Goal: Information Seeking & Learning: Learn about a topic

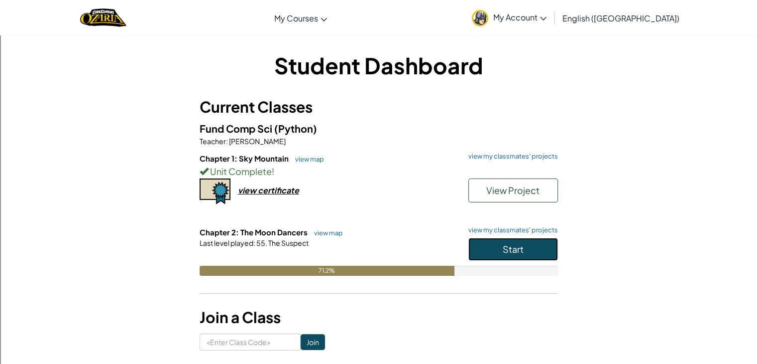
click at [522, 250] on span "Start" at bounding box center [513, 248] width 21 height 11
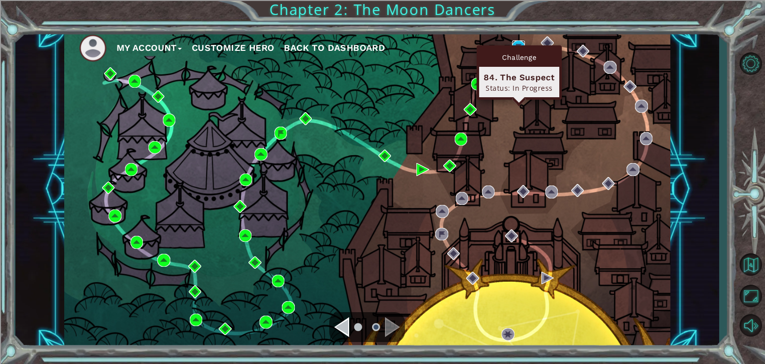
click at [520, 43] on img at bounding box center [518, 46] width 13 height 13
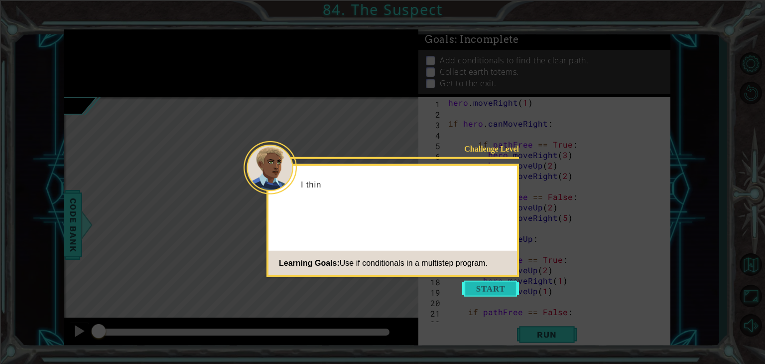
click at [504, 283] on button "Start" at bounding box center [490, 288] width 57 height 16
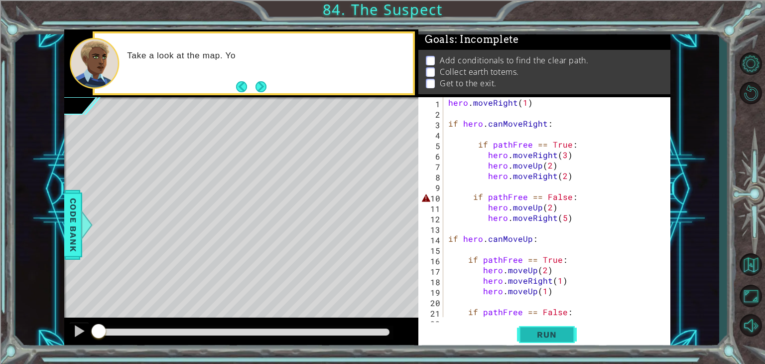
click at [551, 335] on span "Run" at bounding box center [546, 334] width 39 height 10
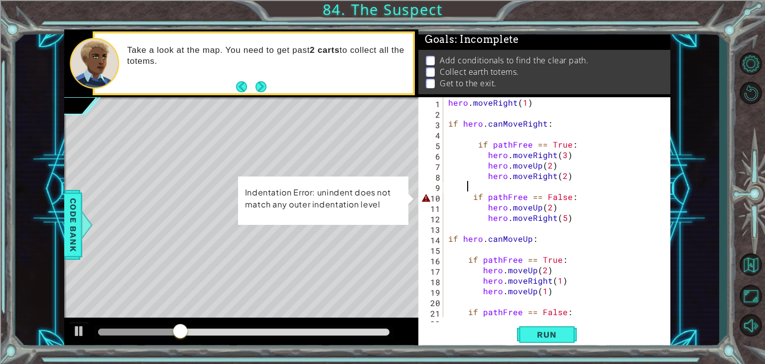
click at [478, 190] on div "hero . moveRight ( 1 ) if hero . canMoveRight : if pathFree == True : hero . mo…" at bounding box center [555, 217] width 219 height 241
click at [476, 194] on div "hero . moveRight ( 1 ) if hero . canMoveRight : if pathFree == True : hero . mo…" at bounding box center [555, 217] width 219 height 241
click at [471, 197] on div "hero . moveRight ( 1 ) if hero . canMoveRight : if pathFree == True : hero . mo…" at bounding box center [555, 217] width 219 height 241
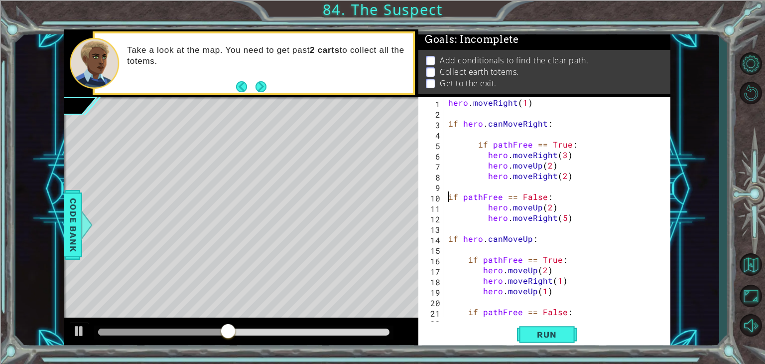
click at [478, 146] on div "hero . moveRight ( 1 ) if hero . canMoveRight : if pathFree == True : hero . mo…" at bounding box center [555, 217] width 219 height 241
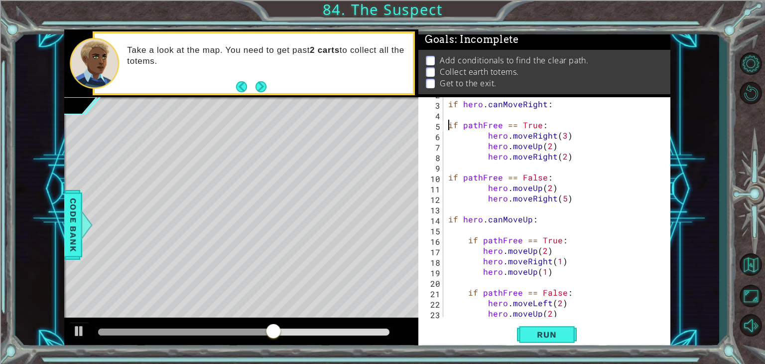
scroll to position [52, 0]
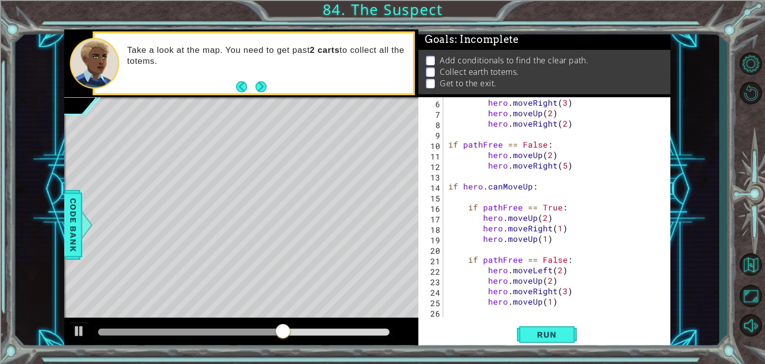
click at [464, 210] on div "hero . moveRight ( 3 ) hero . moveUp ( 2 ) hero . moveRight ( 2 ) if pathFree =…" at bounding box center [555, 217] width 219 height 241
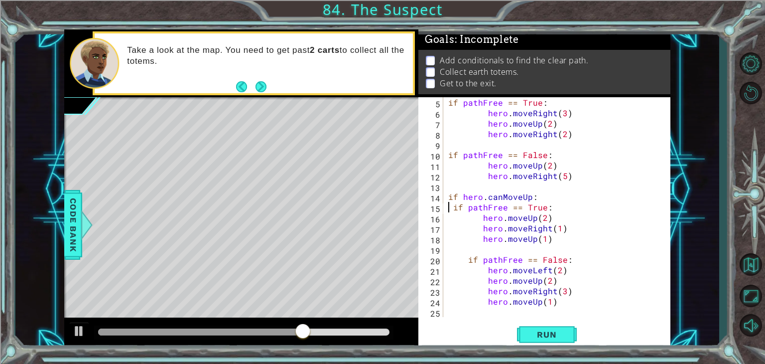
scroll to position [42, 0]
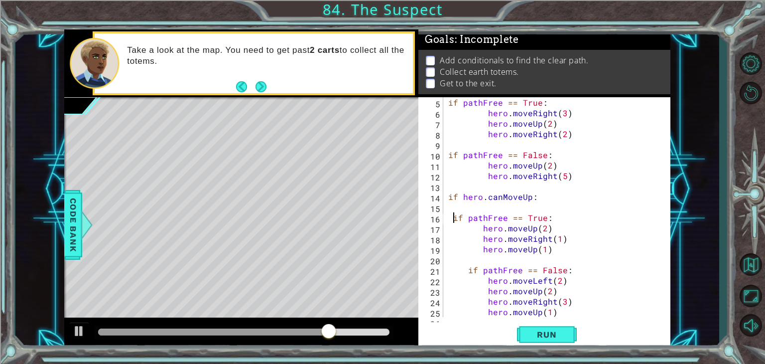
click at [452, 223] on div "if pathFree == True : hero . moveRight ( 3 ) hero . moveUp ( 2 ) hero . moveRig…" at bounding box center [555, 217] width 219 height 241
click at [463, 273] on div "if pathFree == True : hero . moveRight ( 3 ) hero . moveUp ( 2 ) hero . moveRig…" at bounding box center [555, 217] width 219 height 241
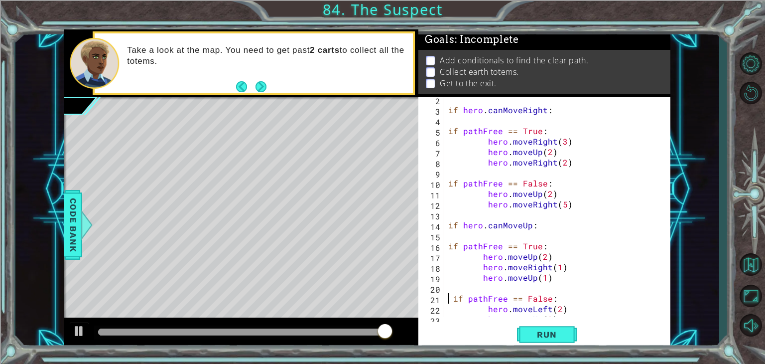
scroll to position [52, 0]
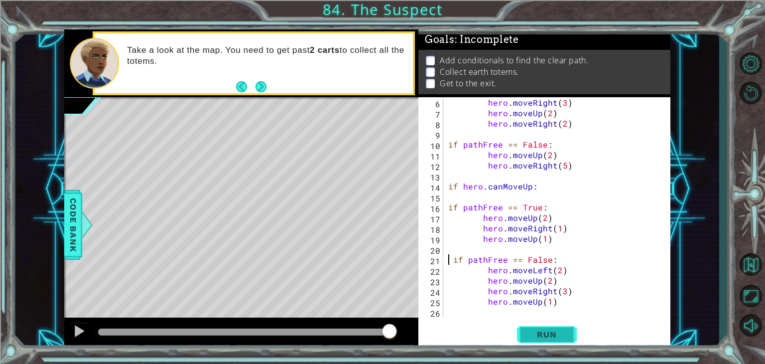
click at [542, 337] on span "Run" at bounding box center [546, 334] width 39 height 10
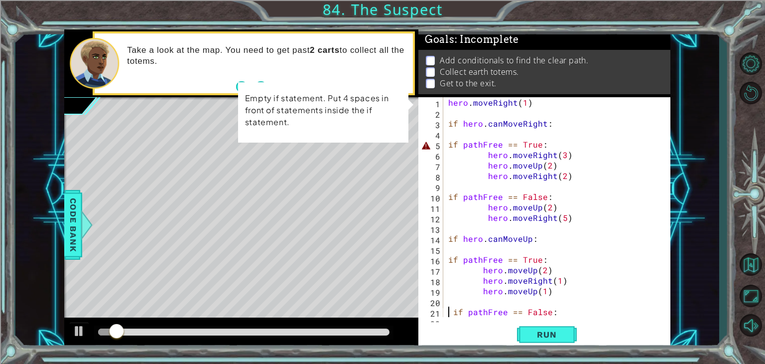
scroll to position [0, 0]
click at [449, 145] on div "hero . moveRight ( 1 ) if hero . canMoveRight : if pathFree == True : hero . mo…" at bounding box center [555, 217] width 219 height 241
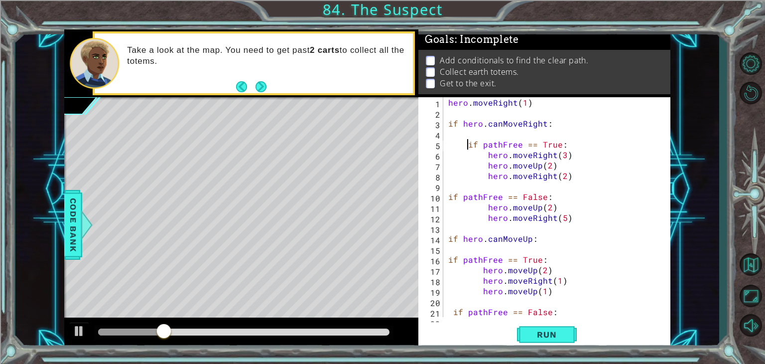
click at [448, 198] on div "hero . moveRight ( 1 ) if hero . canMoveRight : if pathFree == True : hero . mo…" at bounding box center [555, 217] width 219 height 241
click at [450, 257] on div "hero . moveRight ( 1 ) if hero . canMoveRight : if pathFree == True : hero . mo…" at bounding box center [555, 217] width 219 height 241
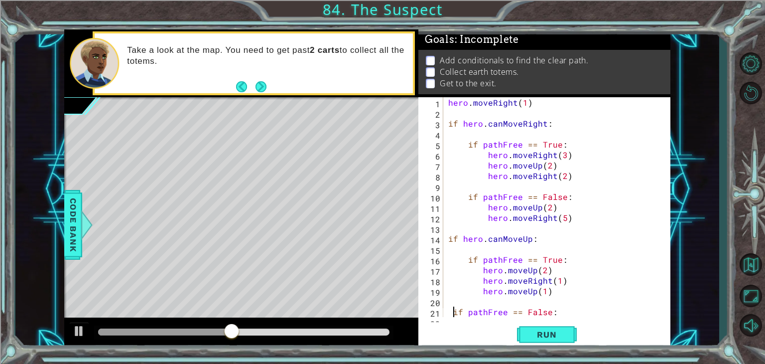
click at [453, 313] on div "hero . moveRight ( 1 ) if hero . canMoveRight : if pathFree == True : hero . mo…" at bounding box center [555, 217] width 219 height 241
type textarea "if pathFree == False:"
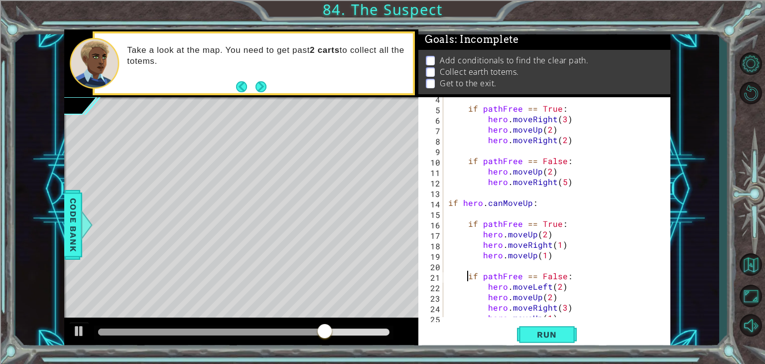
scroll to position [52, 0]
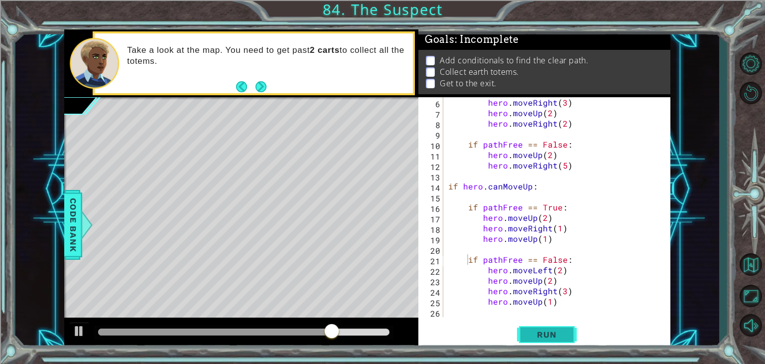
click at [560, 343] on button "Run" at bounding box center [547, 334] width 60 height 25
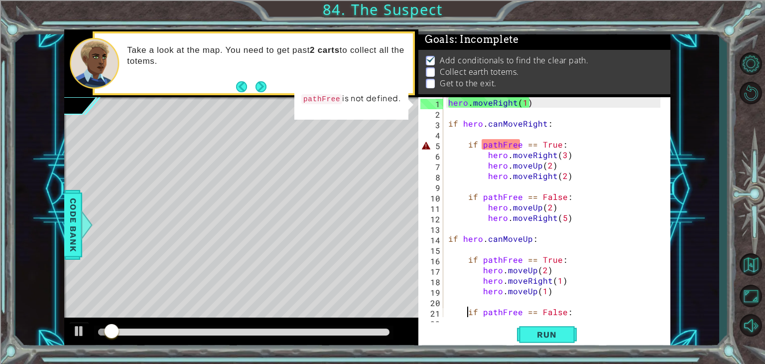
scroll to position [0, 0]
click at [492, 135] on div "hero . moveRight ( 1 ) if hero . canMoveRight : if pathFree == True : hero . mo…" at bounding box center [555, 217] width 219 height 241
click at [494, 143] on div "hero . moveRight ( 1 ) if hero . canMoveRight : if pathFree == True : hero . mo…" at bounding box center [555, 217] width 219 height 241
click at [486, 146] on div "hero . moveRight ( 1 ) if hero . canMoveRight : if pathFree == True : hero . mo…" at bounding box center [555, 217] width 219 height 241
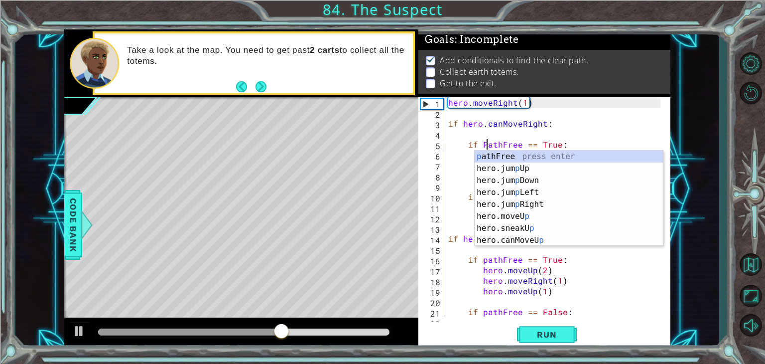
scroll to position [0, 2]
click at [506, 156] on div "p athFree press enter hero.jum p Up press enter hero.jum p Down press enter her…" at bounding box center [569, 210] width 188 height 120
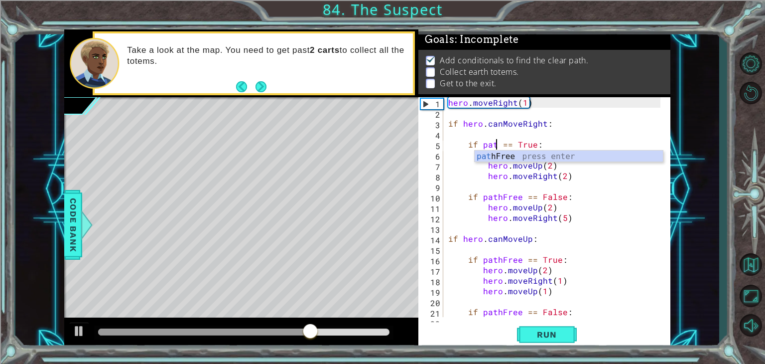
scroll to position [0, 3]
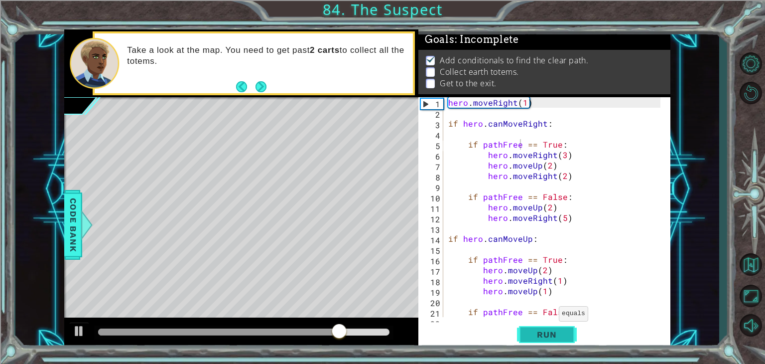
click at [551, 326] on button "Run" at bounding box center [547, 334] width 60 height 25
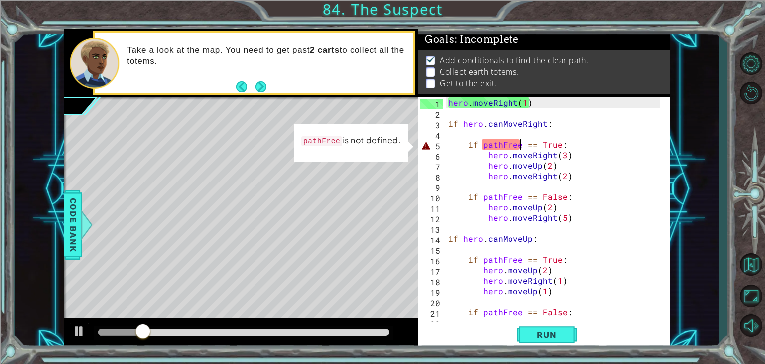
click at [479, 143] on div "hero . moveRight ( 1 ) if hero . canMoveRight : if pathFree == True : hero . mo…" at bounding box center [555, 217] width 219 height 241
click at [483, 147] on div "hero . moveRight ( 1 ) if hero . canMoveRight : if pathFree == True : hero . mo…" at bounding box center [555, 217] width 219 height 241
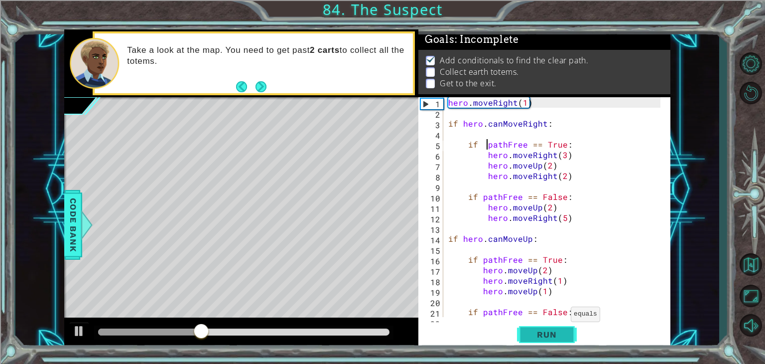
click at [560, 323] on button "Run" at bounding box center [547, 334] width 60 height 25
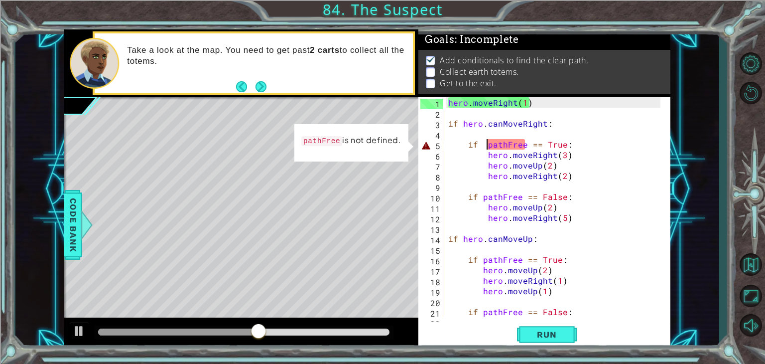
click at [461, 128] on div "hero . moveRight ( 1 ) if hero . canMoveRight : if pathFree == True : hero . mo…" at bounding box center [555, 217] width 219 height 241
click at [482, 146] on div "hero . moveRight ( 1 ) if hero . canMoveRight : if pathFree == True : hero . mo…" at bounding box center [555, 217] width 219 height 241
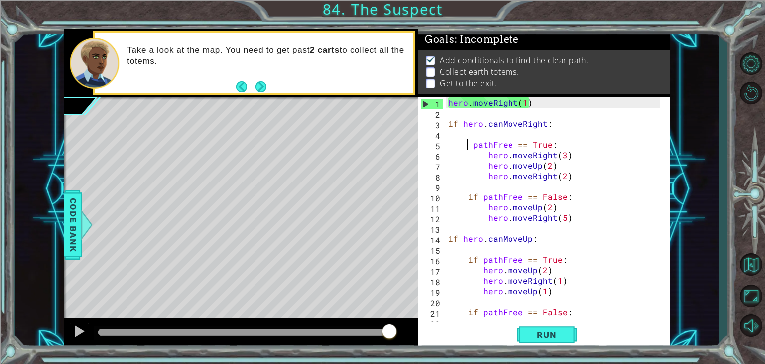
click at [475, 199] on div "hero . moveRight ( 1 ) if hero . canMoveRight : pathFree == True : hero . moveR…" at bounding box center [555, 217] width 219 height 241
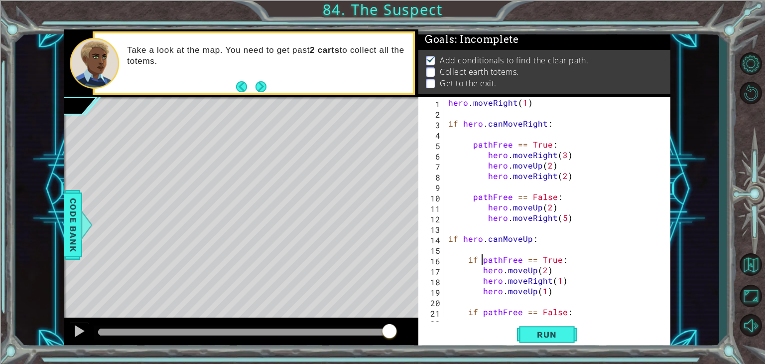
click at [480, 259] on div "hero . moveRight ( 1 ) if hero . canMoveRight : pathFree == True : hero . moveR…" at bounding box center [555, 217] width 219 height 241
click at [474, 261] on div "hero . moveRight ( 1 ) if hero . canMoveRight : pathFree == True : hero . moveR…" at bounding box center [555, 217] width 219 height 241
click at [477, 263] on div "hero . moveRight ( 1 ) if hero . canMoveRight : pathFree == True : hero . moveR…" at bounding box center [555, 217] width 219 height 241
click at [475, 315] on div "hero . moveRight ( 1 ) if hero . canMoveRight : pathFree == True : hero . moveR…" at bounding box center [555, 217] width 219 height 241
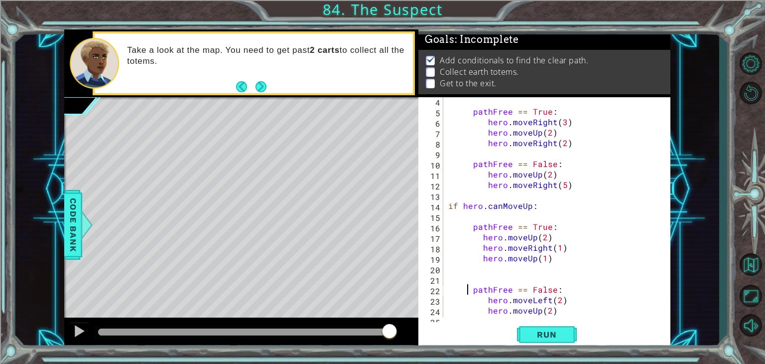
scroll to position [33, 0]
click at [548, 329] on span "Run" at bounding box center [546, 334] width 39 height 10
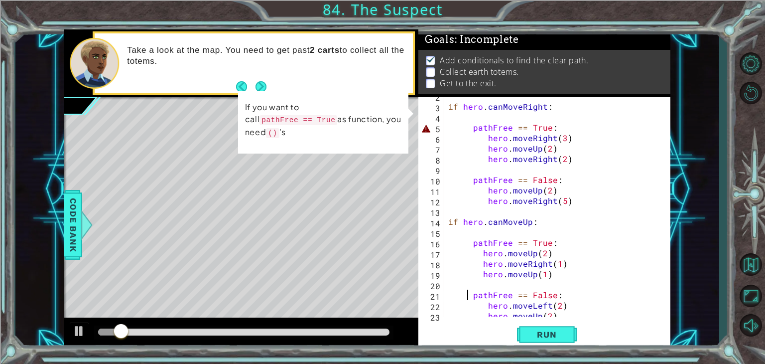
scroll to position [16, 0]
click at [555, 127] on div "if hero . canMoveRight : pathFree == True : hero . moveRight ( 3 ) hero . moveU…" at bounding box center [555, 211] width 219 height 241
click at [472, 128] on div "if hero . canMoveRight : pathFree == True : hero . moveRight ( 3 ) hero . moveU…" at bounding box center [555, 211] width 219 height 241
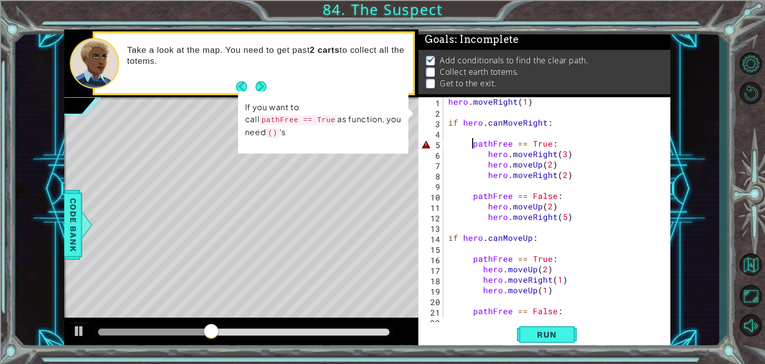
scroll to position [0, 0]
click at [460, 126] on div "hero . moveRight ( 1 ) if hero . canMoveRight : pathFree == True : hero . moveR…" at bounding box center [555, 217] width 219 height 241
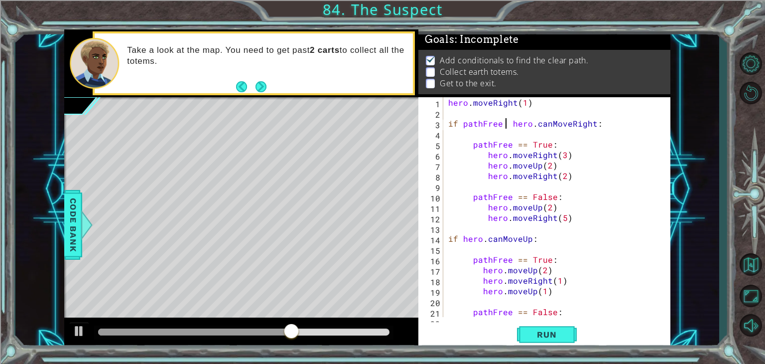
scroll to position [0, 3]
click at [462, 124] on div "hero . moveRight ( 1 ) if pathFree = hero . canMoveRight : pathFree == True : h…" at bounding box center [555, 217] width 219 height 241
click at [470, 143] on div "hero . moveRight ( 1 ) pathFree = hero . canMoveRight : pathFree == True : hero…" at bounding box center [555, 217] width 219 height 241
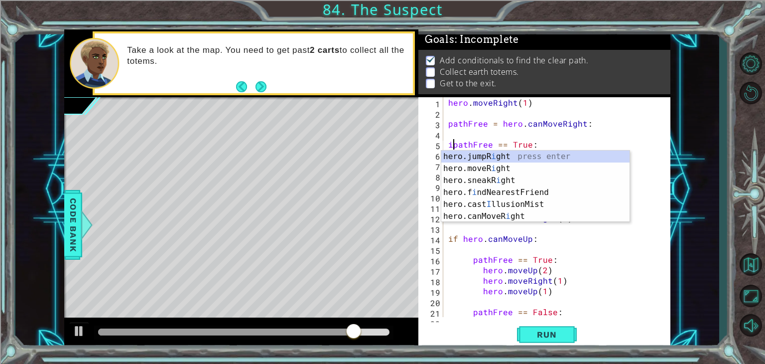
scroll to position [0, 0]
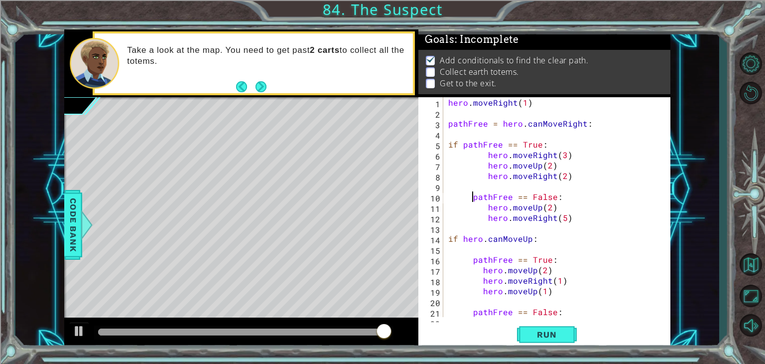
click at [471, 198] on div "hero . moveRight ( 1 ) pathFree = hero . canMoveRight : if pathFree == True : h…" at bounding box center [555, 217] width 219 height 241
drag, startPoint x: 544, startPoint y: 237, endPoint x: 431, endPoint y: 239, distance: 113.1
click at [431, 239] on div "if pathFree == False: 1 2 3 4 5 6 7 8 9 10 11 12 13 14 15 16 17 18 19 20 21 22 …" at bounding box center [542, 207] width 249 height 220
type textarea "if hero.canMoveUp:"
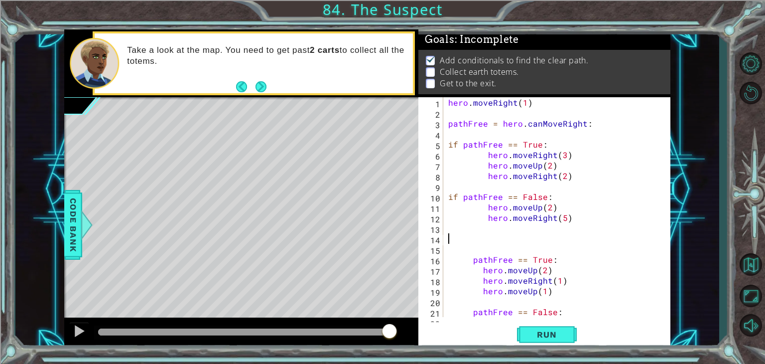
type textarea "]"
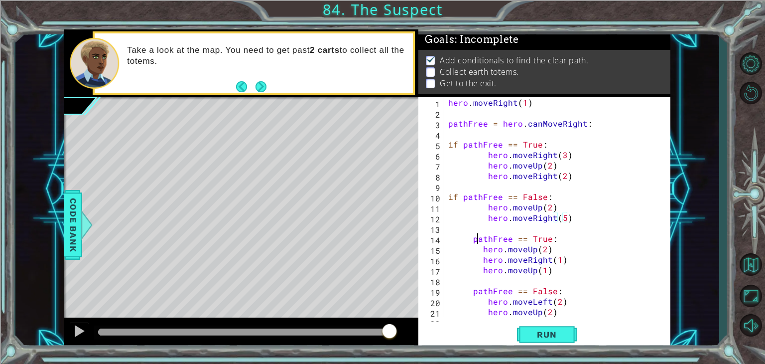
click at [475, 242] on div "hero . moveRight ( 1 ) pathFree = hero . canMoveRight : if pathFree == True : h…" at bounding box center [555, 217] width 219 height 241
click at [470, 241] on div "hero . moveRight ( 1 ) pathFree = hero . canMoveRight : if pathFree == True : h…" at bounding box center [555, 217] width 219 height 241
click at [471, 240] on div "hero . moveRight ( 1 ) pathFree = hero . canMoveRight : if pathFree == True : h…" at bounding box center [555, 217] width 219 height 241
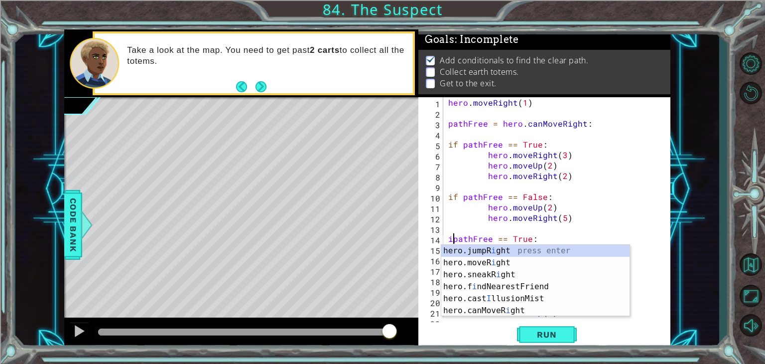
scroll to position [0, 0]
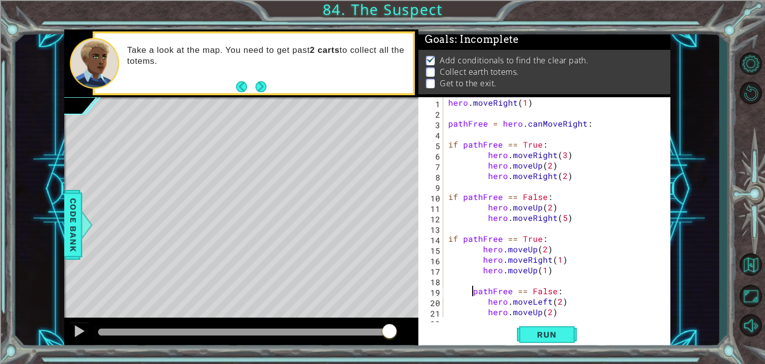
click at [471, 293] on div "hero . moveRight ( 1 ) pathFree = hero . canMoveRight : if pathFree == True : h…" at bounding box center [555, 217] width 219 height 241
click at [544, 333] on span "Run" at bounding box center [546, 334] width 39 height 10
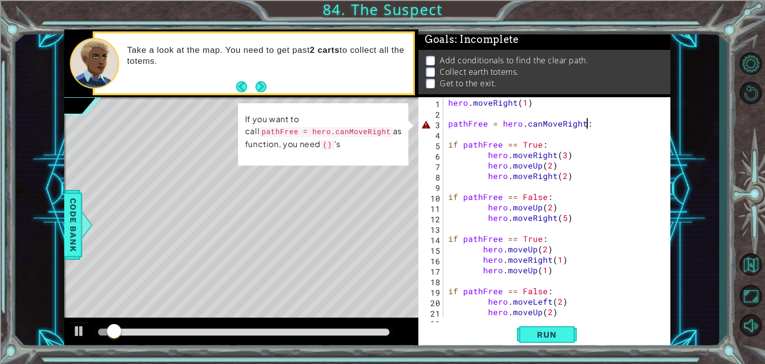
click at [586, 124] on div "hero . moveRight ( 1 ) pathFree = hero . canMoveRight : if pathFree == True : h…" at bounding box center [555, 217] width 219 height 241
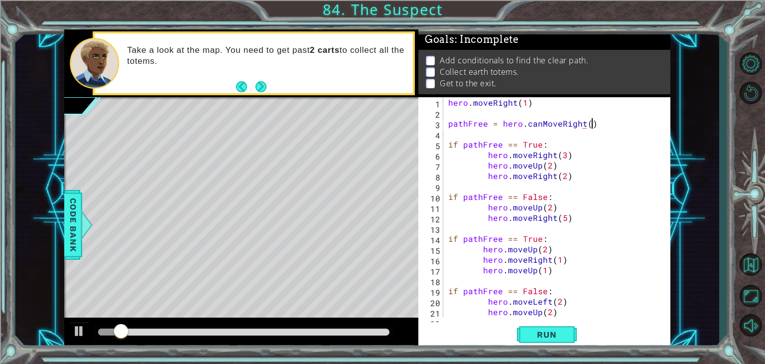
scroll to position [0, 8]
click at [550, 337] on span "Run" at bounding box center [546, 334] width 39 height 10
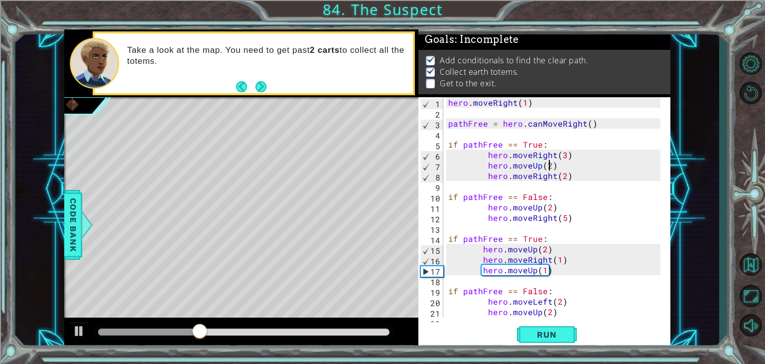
click at [549, 166] on div "hero . moveRight ( 1 ) pathFree = hero . canMoveRight ( ) if pathFree == True :…" at bounding box center [555, 217] width 219 height 241
click at [561, 173] on div "hero . moveRight ( 1 ) pathFree = hero . canMoveRight ( ) if pathFree == True :…" at bounding box center [555, 217] width 219 height 241
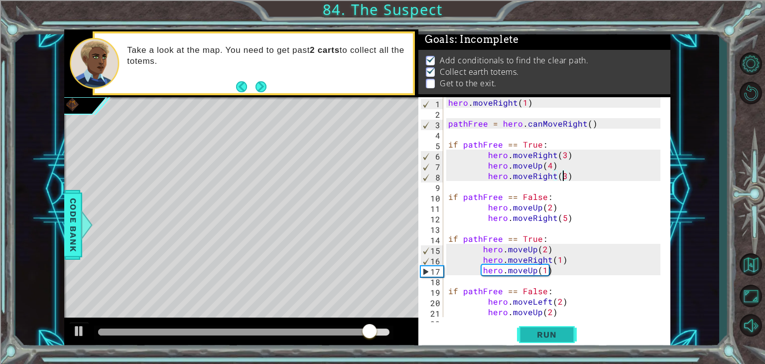
type textarea "hero.moveRight(3)"
click at [546, 328] on button "Run" at bounding box center [547, 334] width 60 height 25
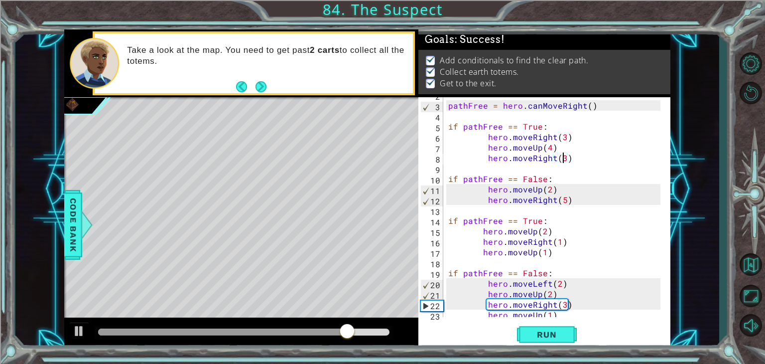
scroll to position [31, 0]
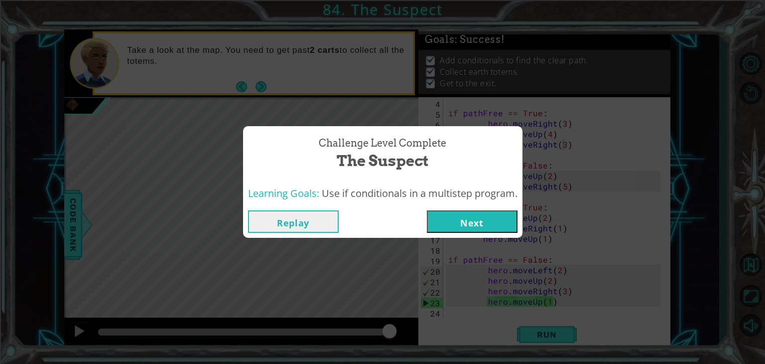
click at [478, 228] on button "Next" at bounding box center [472, 221] width 91 height 22
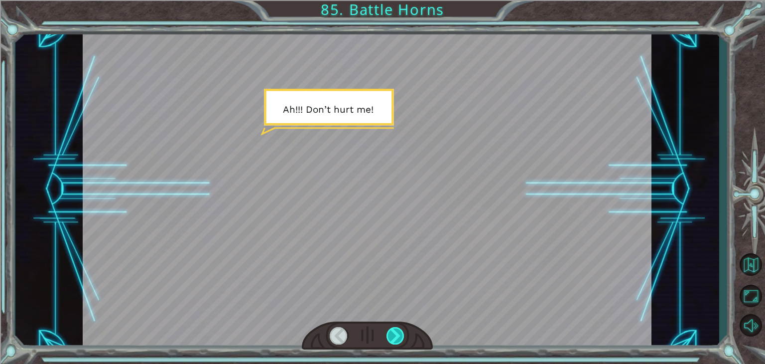
click at [401, 333] on div at bounding box center [395, 335] width 18 height 17
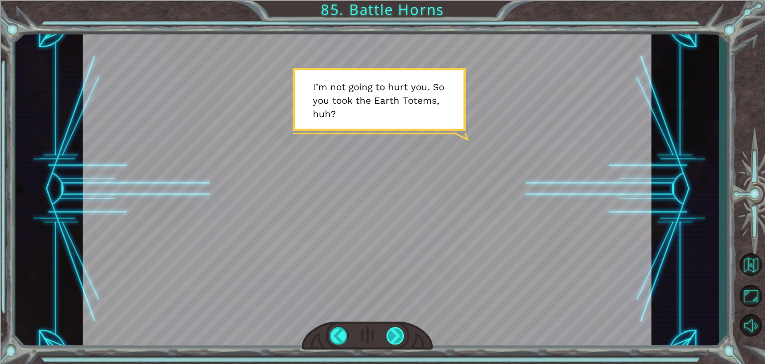
click at [401, 333] on div at bounding box center [395, 335] width 18 height 17
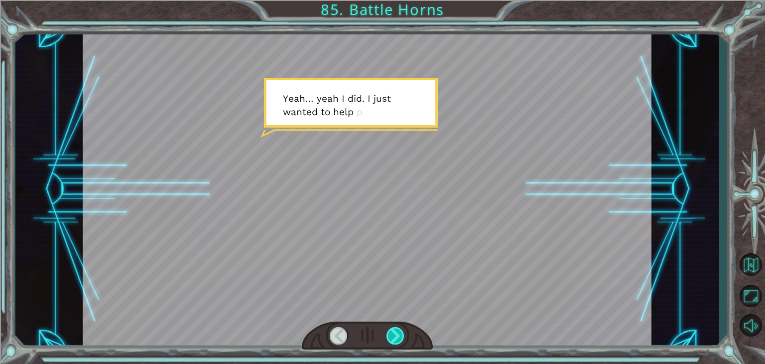
click at [401, 333] on div at bounding box center [395, 335] width 18 height 17
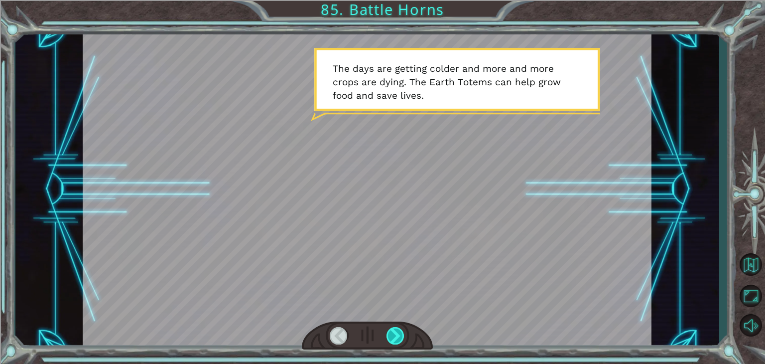
click at [402, 333] on div at bounding box center [395, 335] width 18 height 17
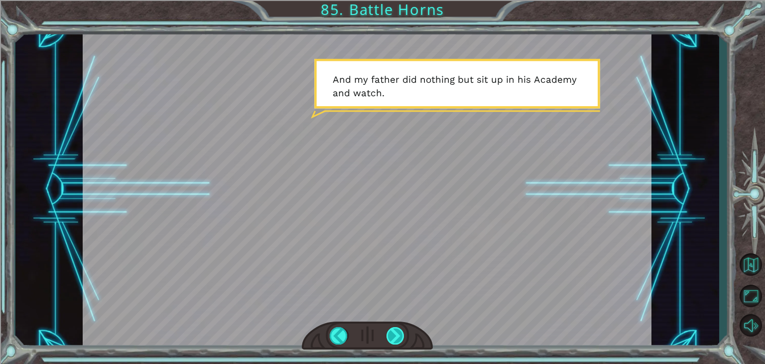
click at [389, 327] on div at bounding box center [395, 335] width 18 height 17
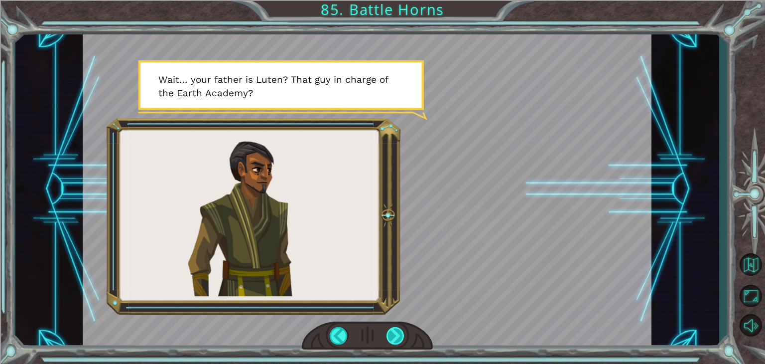
click at [395, 335] on div at bounding box center [395, 335] width 18 height 17
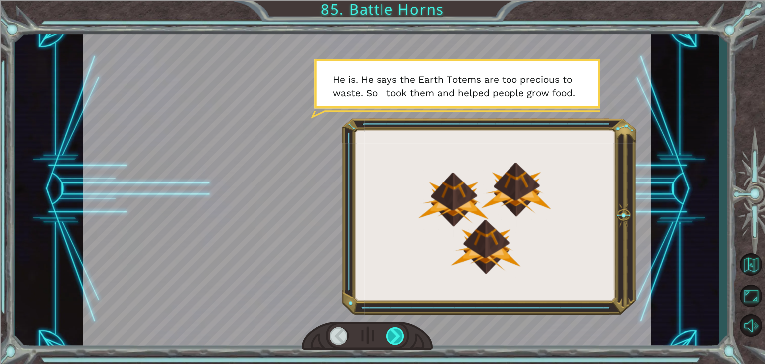
click at [391, 329] on div at bounding box center [395, 335] width 18 height 17
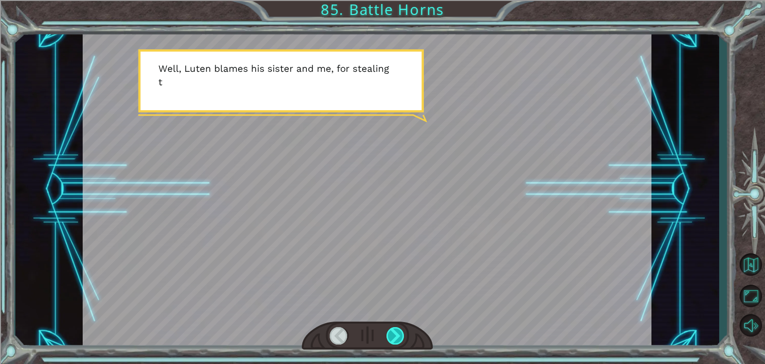
click at [391, 329] on div at bounding box center [395, 335] width 18 height 17
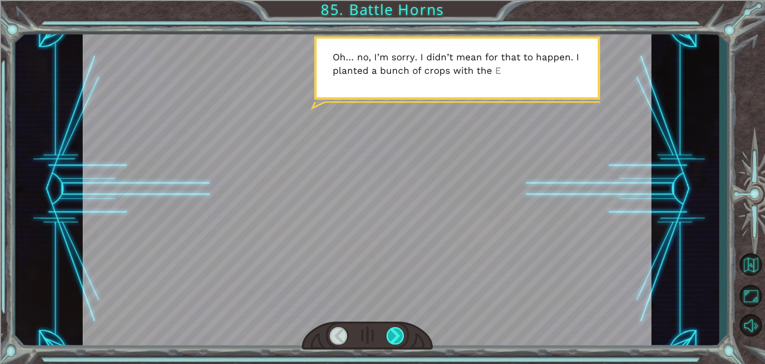
click at [391, 329] on div at bounding box center [395, 335] width 18 height 17
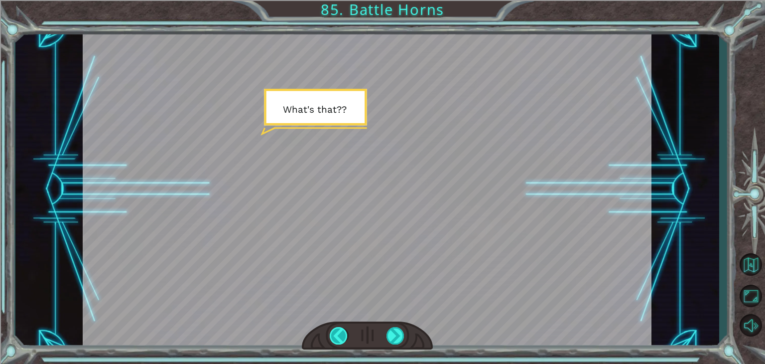
click at [343, 333] on div at bounding box center [339, 335] width 18 height 17
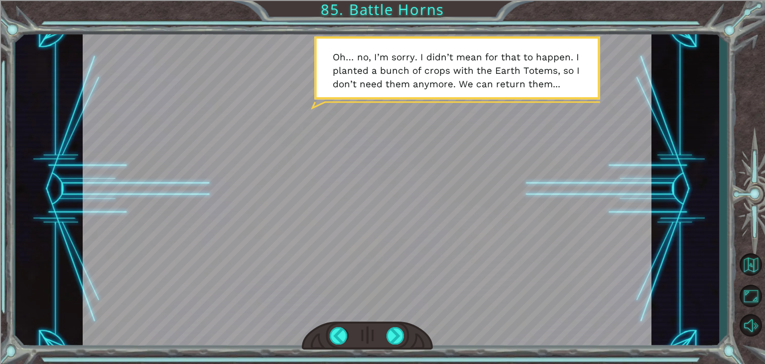
click at [385, 335] on div at bounding box center [367, 335] width 131 height 29
click at [390, 337] on div at bounding box center [395, 335] width 18 height 17
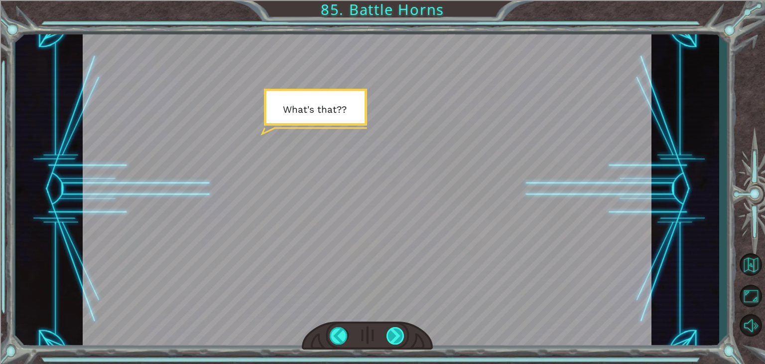
click at [390, 337] on div at bounding box center [395, 335] width 18 height 17
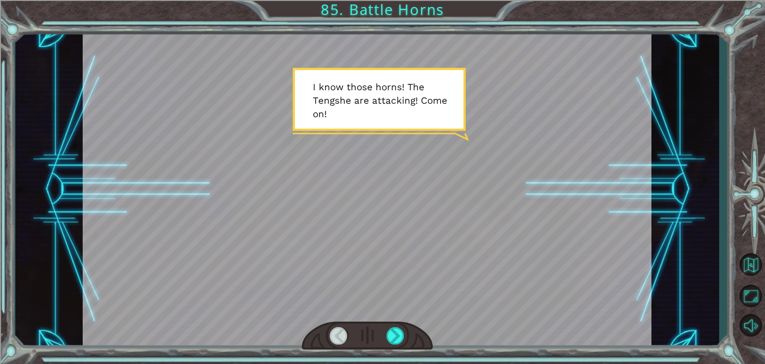
click at [385, 336] on div at bounding box center [367, 335] width 131 height 29
click at [394, 337] on div at bounding box center [395, 335] width 18 height 17
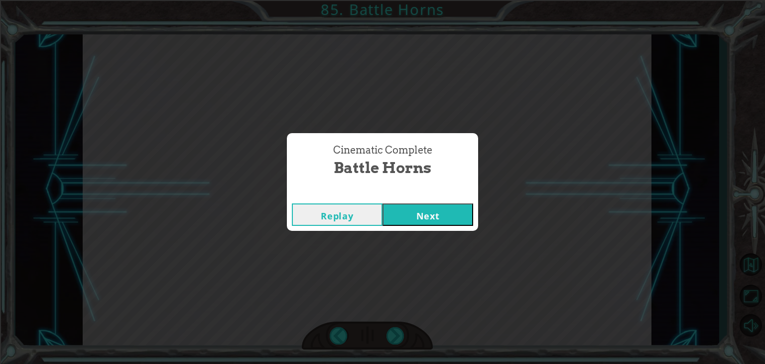
click at [422, 216] on button "Next" at bounding box center [427, 214] width 91 height 22
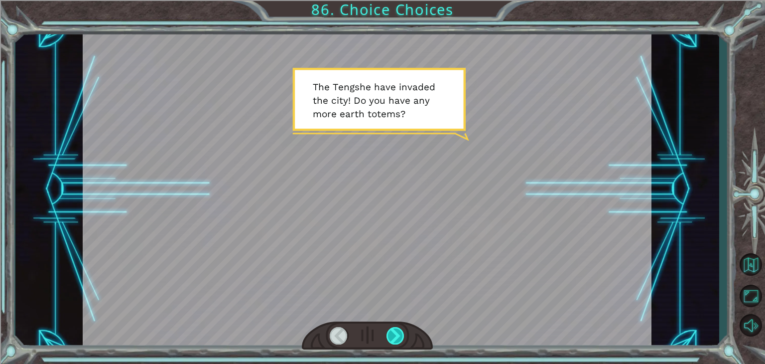
click at [398, 343] on div at bounding box center [395, 335] width 18 height 17
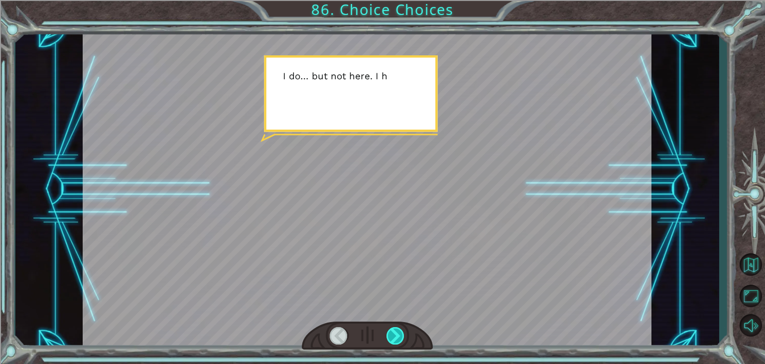
click at [398, 343] on div at bounding box center [395, 335] width 18 height 17
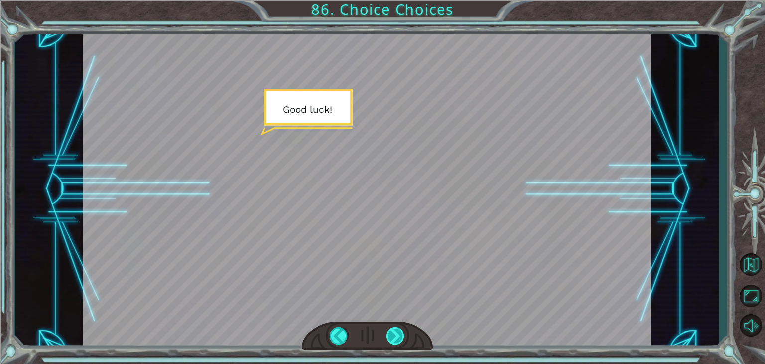
drag, startPoint x: 398, startPoint y: 343, endPoint x: 395, endPoint y: 331, distance: 11.7
click at [395, 331] on div at bounding box center [395, 335] width 18 height 17
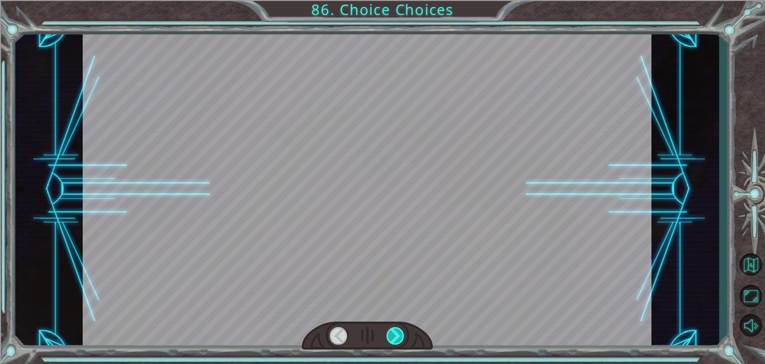
click at [390, 334] on div at bounding box center [395, 335] width 18 height 17
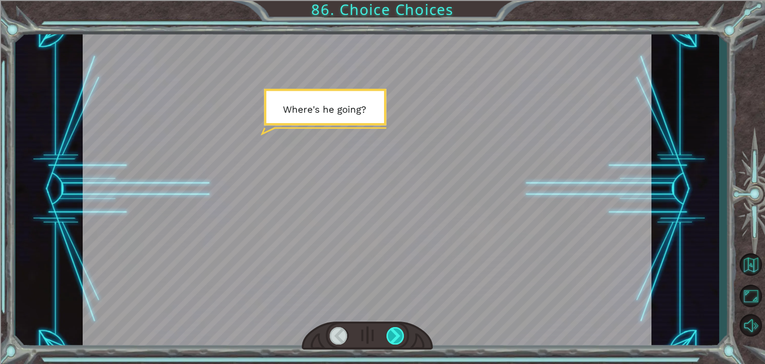
click at [390, 334] on div at bounding box center [395, 335] width 18 height 17
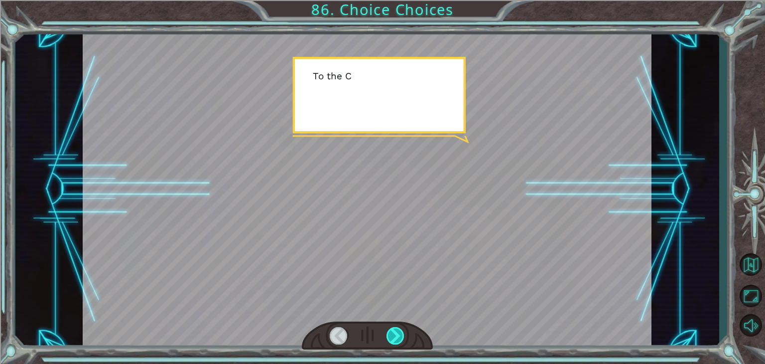
click at [390, 334] on div at bounding box center [395, 335] width 18 height 17
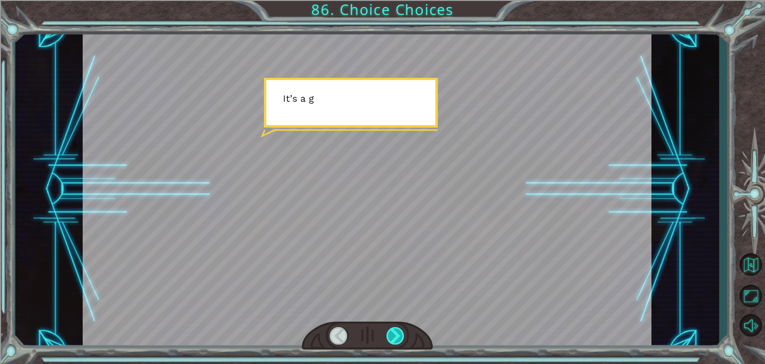
click at [390, 334] on div at bounding box center [395, 335] width 18 height 17
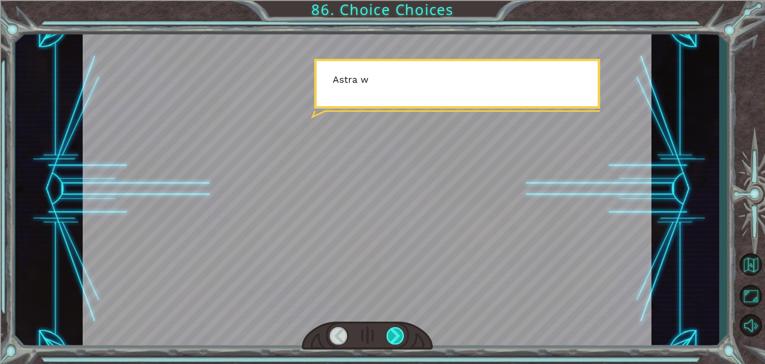
click at [390, 334] on div at bounding box center [395, 335] width 18 height 17
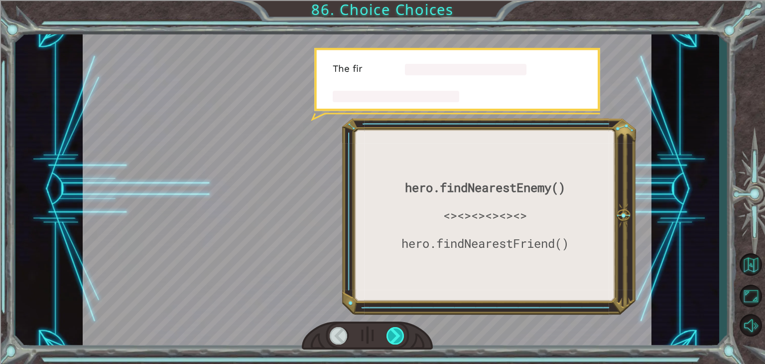
click at [390, 334] on div at bounding box center [395, 335] width 18 height 17
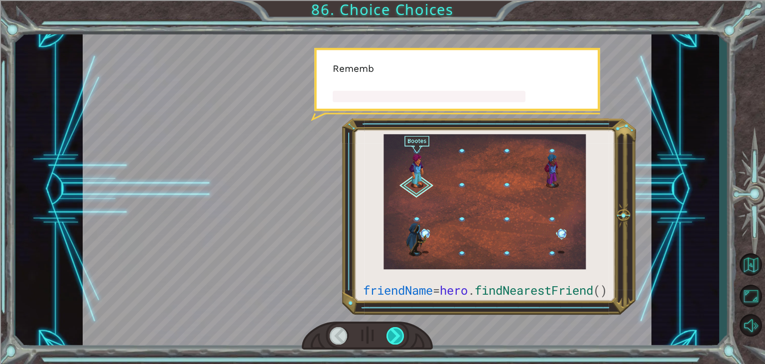
click at [390, 334] on div at bounding box center [395, 335] width 18 height 17
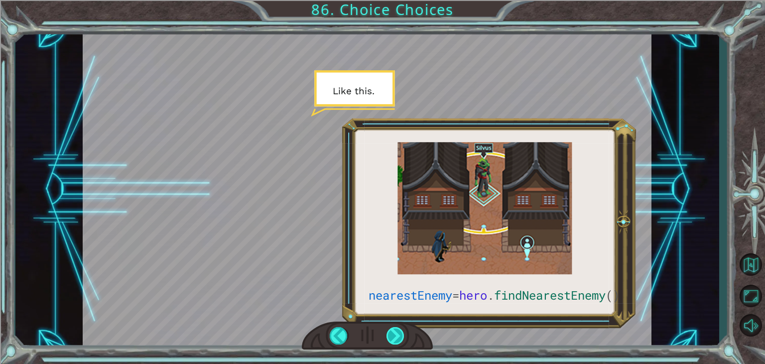
click at [390, 334] on div at bounding box center [395, 335] width 18 height 17
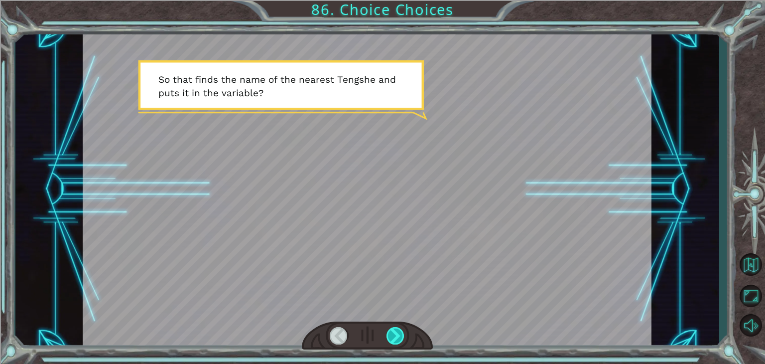
drag, startPoint x: 390, startPoint y: 334, endPoint x: 386, endPoint y: 338, distance: 6.0
click at [386, 338] on div at bounding box center [367, 335] width 131 height 29
click at [388, 338] on div at bounding box center [395, 335] width 18 height 17
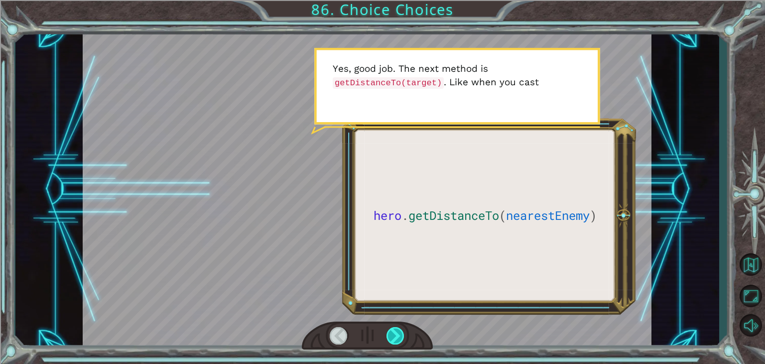
click at [388, 338] on div at bounding box center [395, 335] width 18 height 17
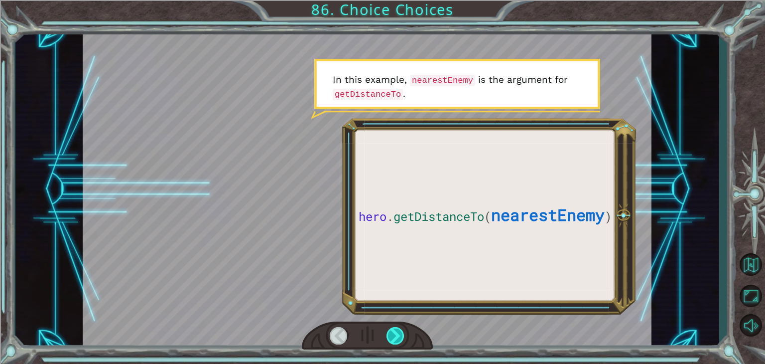
click at [388, 338] on div at bounding box center [395, 335] width 18 height 17
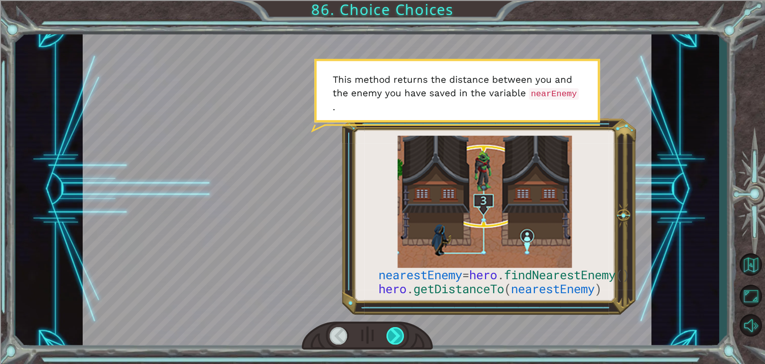
click at [388, 338] on div at bounding box center [395, 335] width 18 height 17
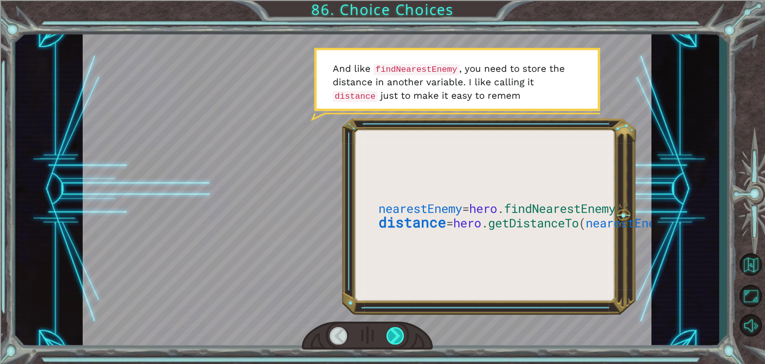
click at [388, 338] on div at bounding box center [395, 335] width 18 height 17
